Goal: Information Seeking & Learning: Learn about a topic

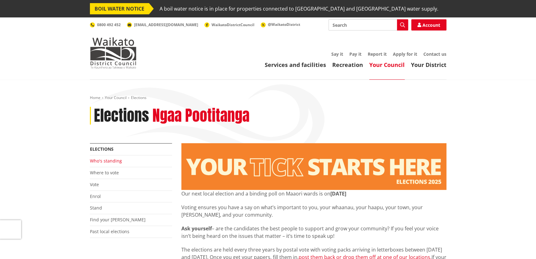
click at [109, 161] on link "Who's standing" at bounding box center [106, 161] width 32 height 6
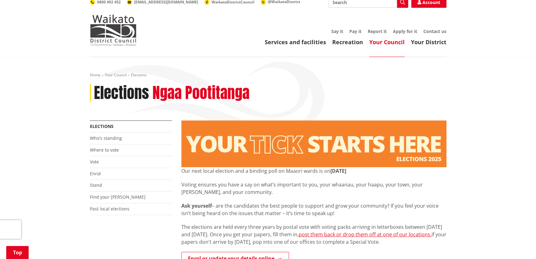
scroll to position [187, 0]
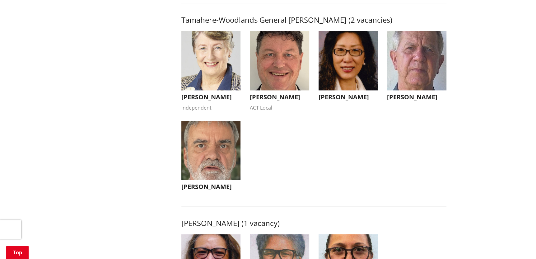
scroll to position [653, 0]
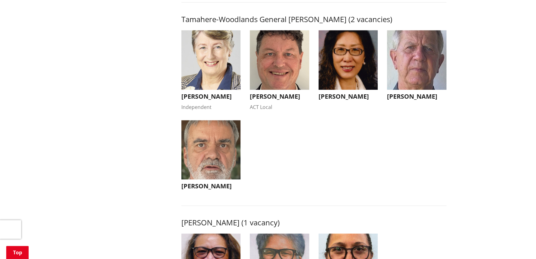
click at [279, 100] on h3 "[PERSON_NAME]" at bounding box center [279, 96] width 59 height 7
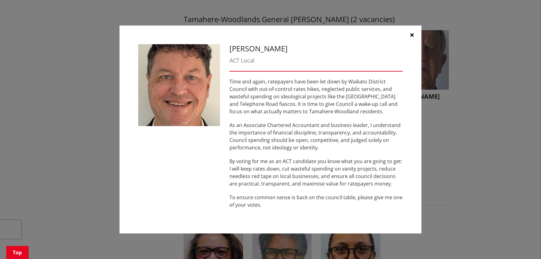
click at [412, 34] on icon "button" at bounding box center [411, 34] width 3 height 5
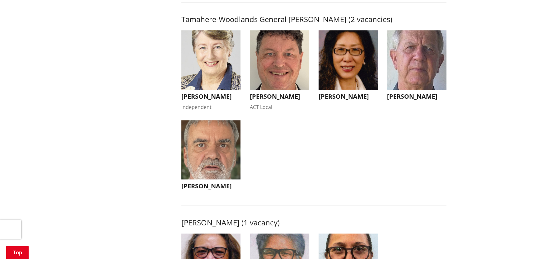
click at [222, 166] on img "button" at bounding box center [210, 149] width 59 height 59
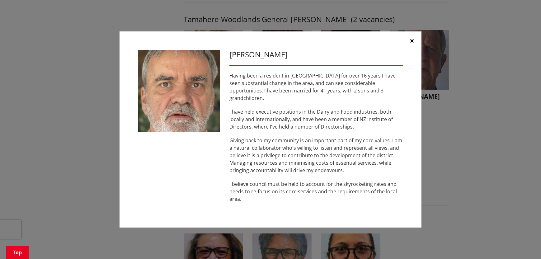
click at [409, 43] on button "button" at bounding box center [412, 40] width 19 height 19
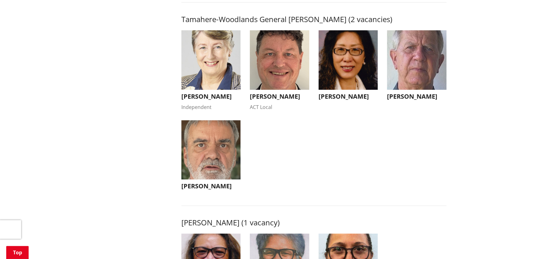
click at [410, 81] on img "button" at bounding box center [416, 59] width 59 height 59
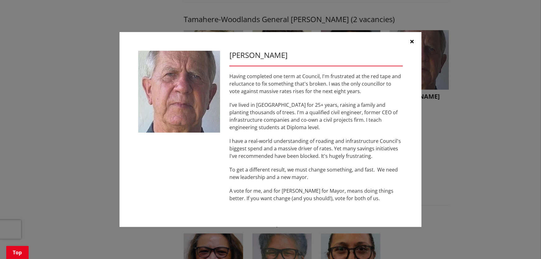
click at [411, 40] on icon "button" at bounding box center [411, 41] width 3 height 5
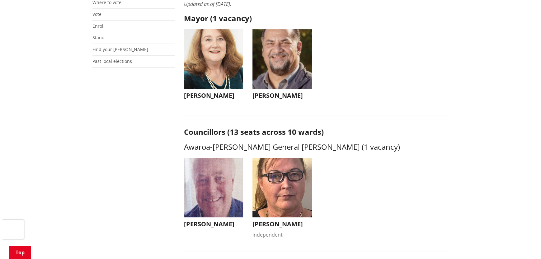
scroll to position [124, 0]
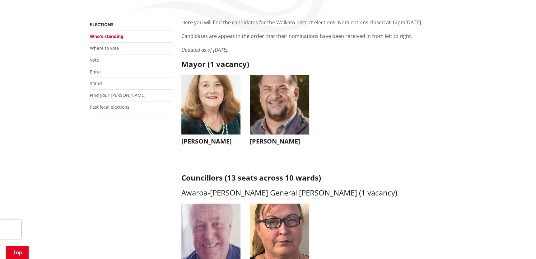
click at [270, 104] on img "button" at bounding box center [279, 104] width 59 height 59
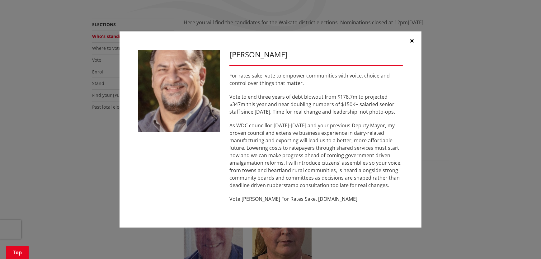
click at [412, 38] on icon "button" at bounding box center [411, 40] width 3 height 5
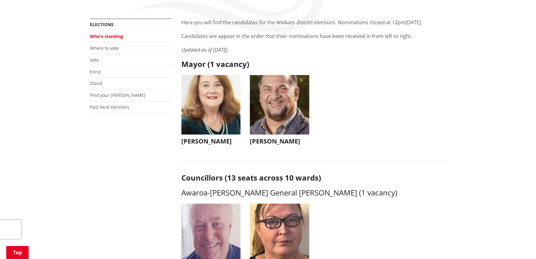
click at [204, 116] on img "button" at bounding box center [210, 104] width 59 height 59
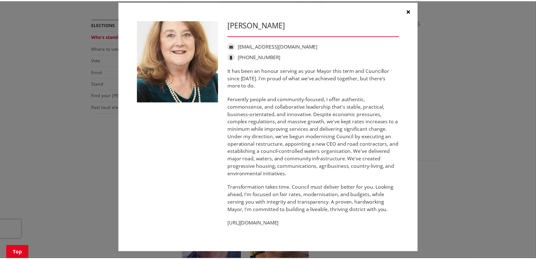
scroll to position [10, 0]
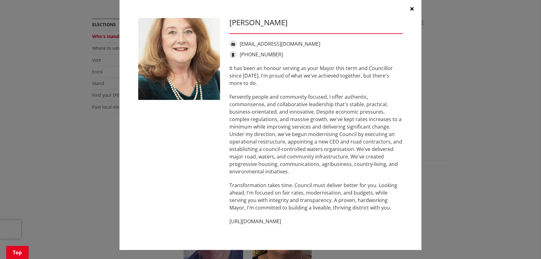
click at [410, 8] on icon "button" at bounding box center [411, 8] width 3 height 5
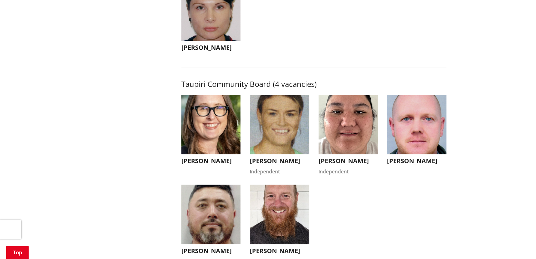
scroll to position [2458, 0]
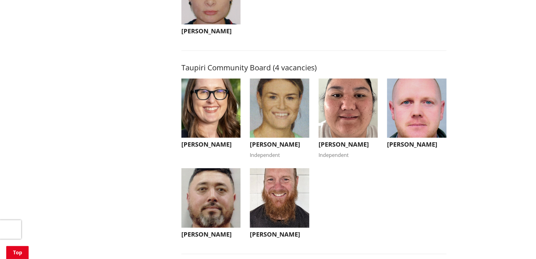
click at [269, 127] on img "button" at bounding box center [279, 107] width 59 height 59
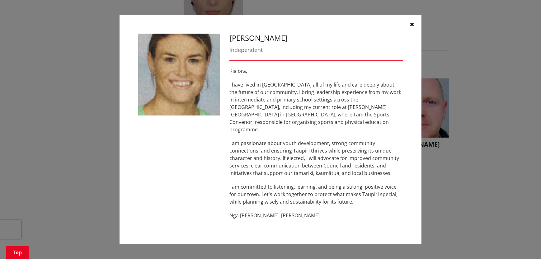
click at [411, 27] on icon "button" at bounding box center [411, 24] width 3 height 5
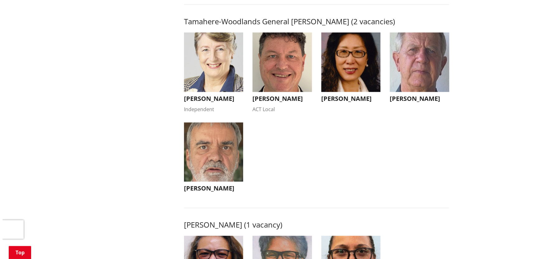
scroll to position [653, 0]
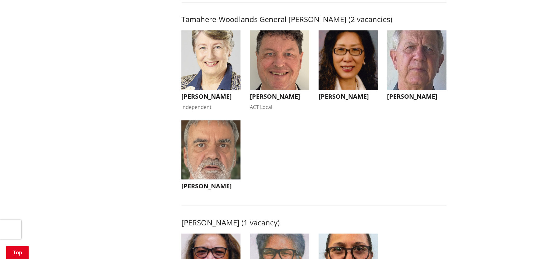
click at [204, 52] on img "button" at bounding box center [210, 59] width 59 height 59
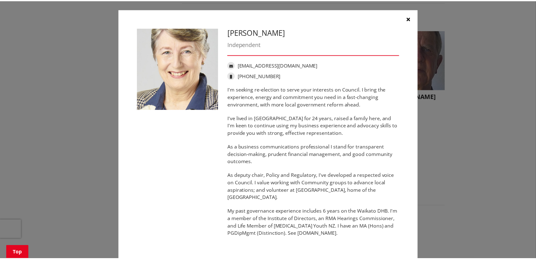
scroll to position [0, 0]
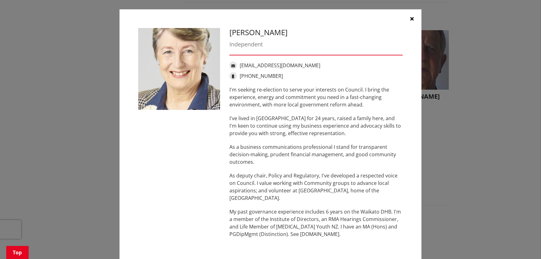
click at [410, 17] on icon "button" at bounding box center [411, 18] width 3 height 5
